Goal: Information Seeking & Learning: Learn about a topic

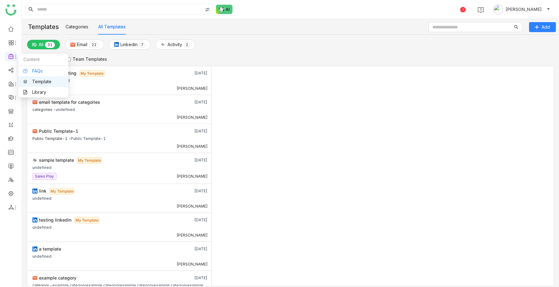
click at [31, 73] on link "FAQs" at bounding box center [43, 71] width 41 height 4
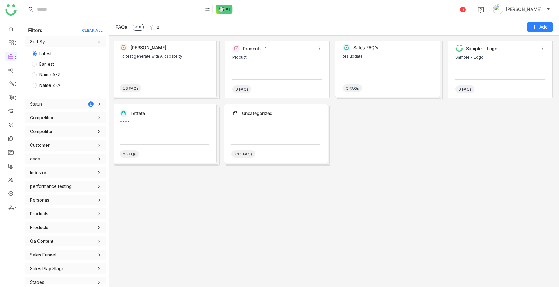
click at [148, 58] on div "To test generate with AI capability" at bounding box center [164, 56] width 89 height 4
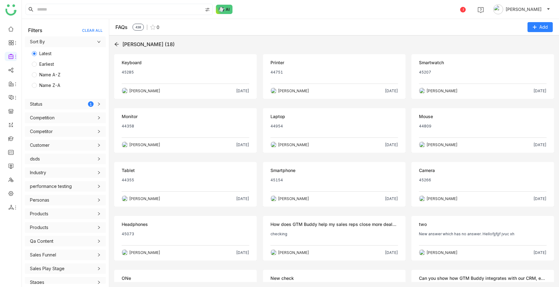
click at [162, 71] on p "45285" at bounding box center [186, 75] width 128 height 10
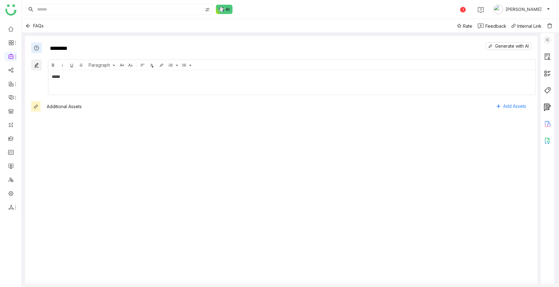
click at [551, 39] on img at bounding box center [546, 39] width 7 height 7
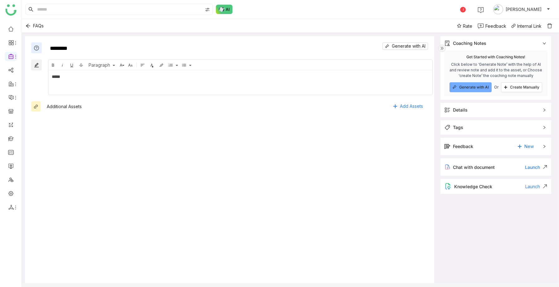
click at [440, 50] on img at bounding box center [441, 48] width 7 height 7
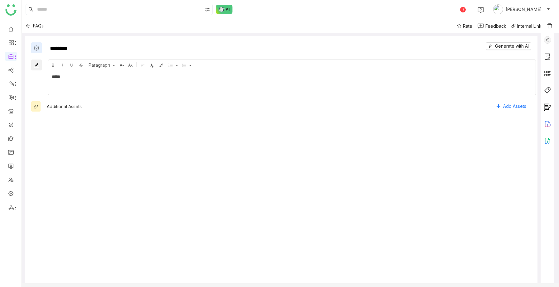
click at [551, 41] on img at bounding box center [546, 39] width 7 height 7
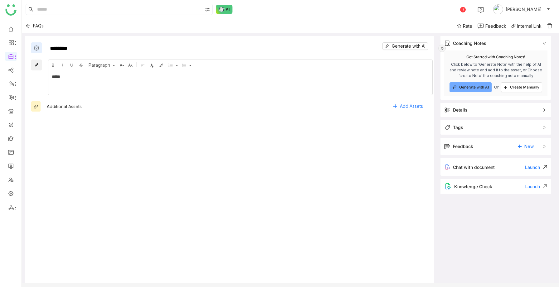
click at [441, 49] on img at bounding box center [441, 48] width 7 height 7
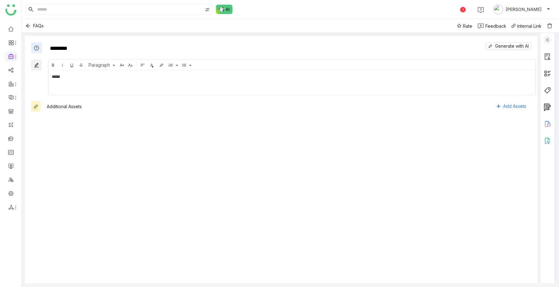
click at [551, 39] on img at bounding box center [546, 39] width 7 height 7
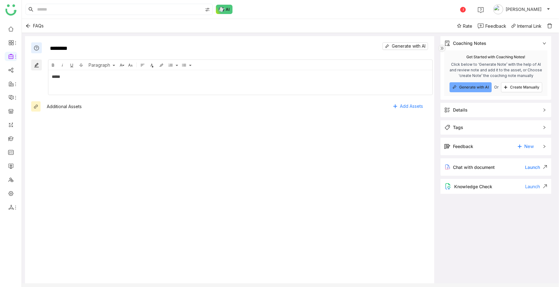
click at [444, 45] on img at bounding box center [441, 48] width 7 height 7
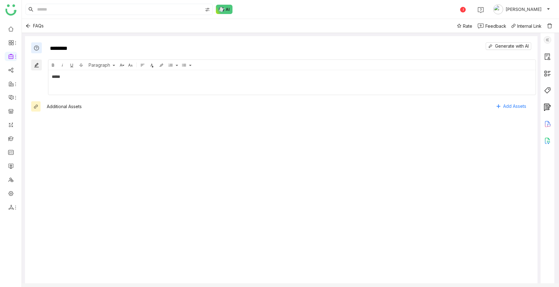
click at [551, 38] on img at bounding box center [546, 39] width 7 height 7
